Goal: Book appointment/travel/reservation

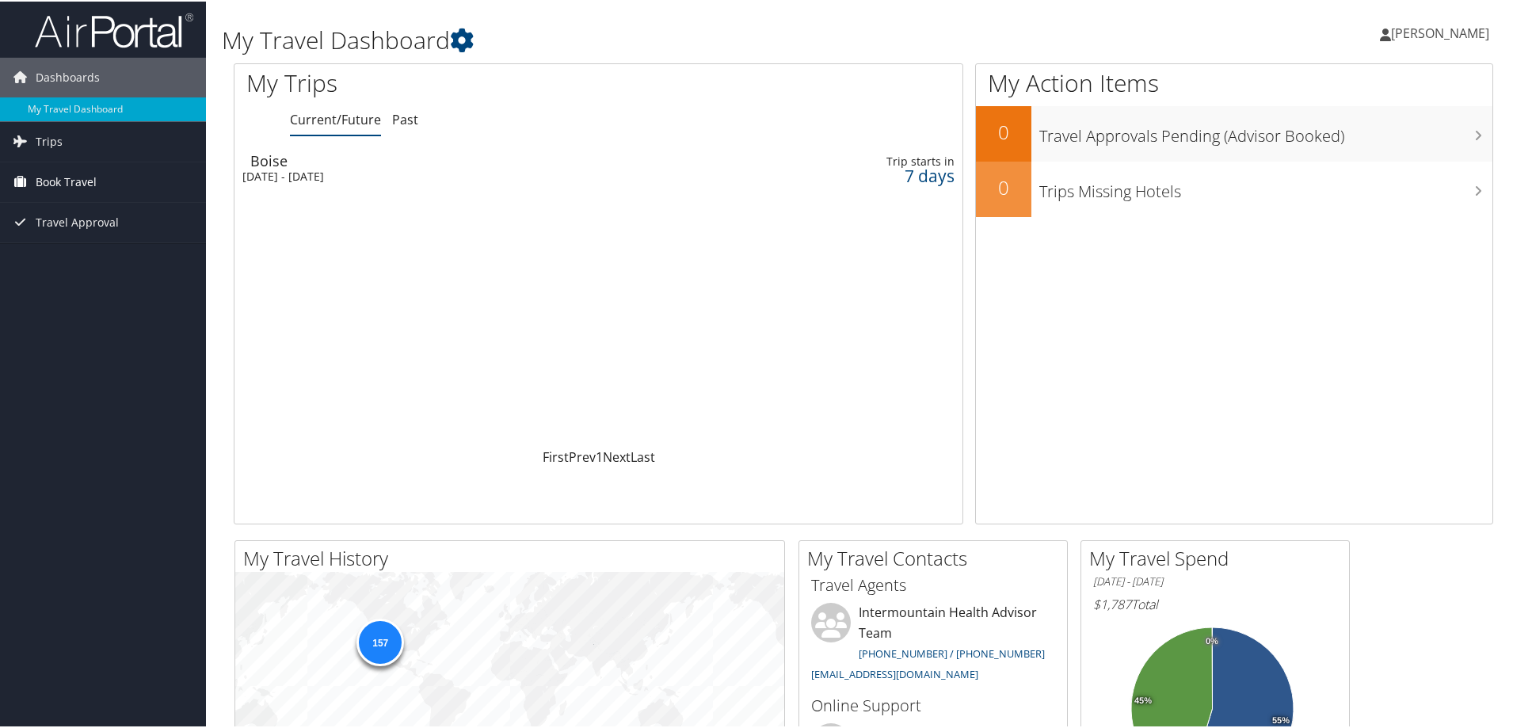
click at [78, 181] on span "Book Travel" at bounding box center [66, 181] width 61 height 40
click at [89, 257] on link "Book/Manage Online Trips" at bounding box center [103, 260] width 206 height 24
